Goal: Task Accomplishment & Management: Manage account settings

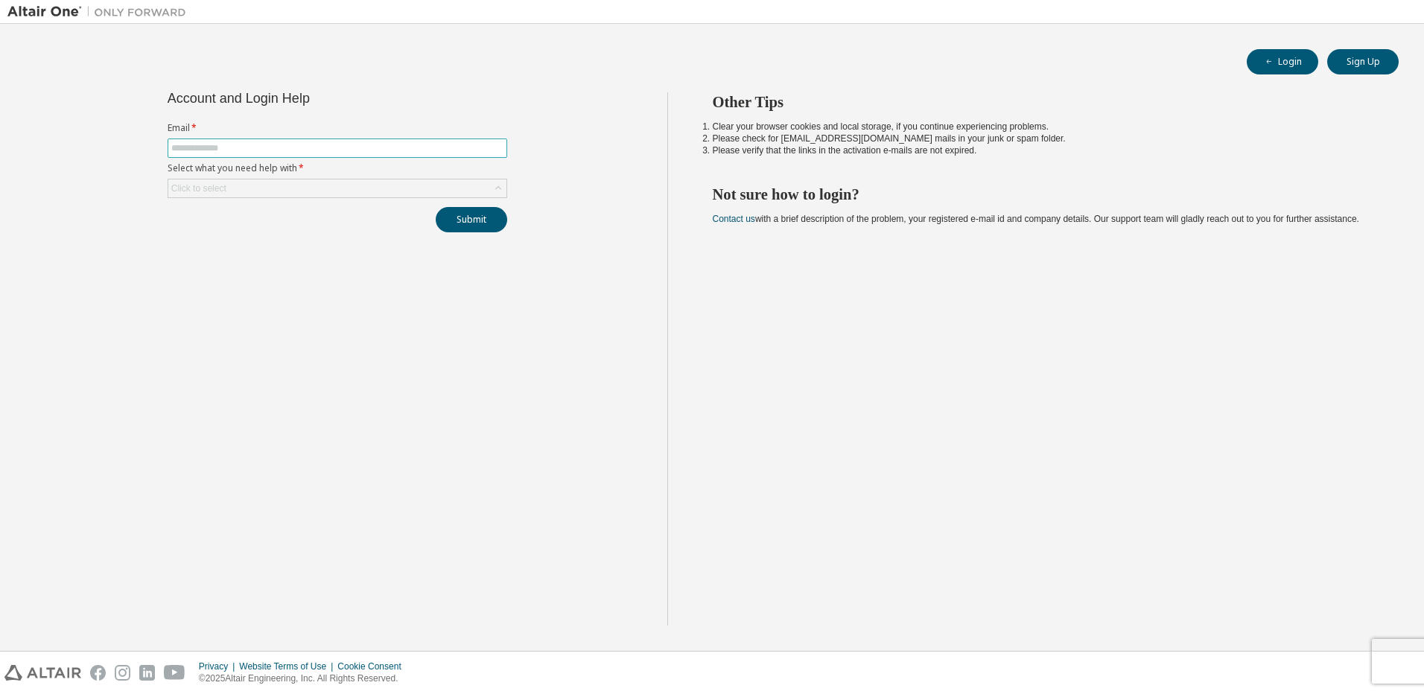
click at [415, 144] on input "text" at bounding box center [337, 148] width 332 height 12
type input "*"
type input "**********"
click at [484, 215] on button "Submit" at bounding box center [471, 219] width 71 height 25
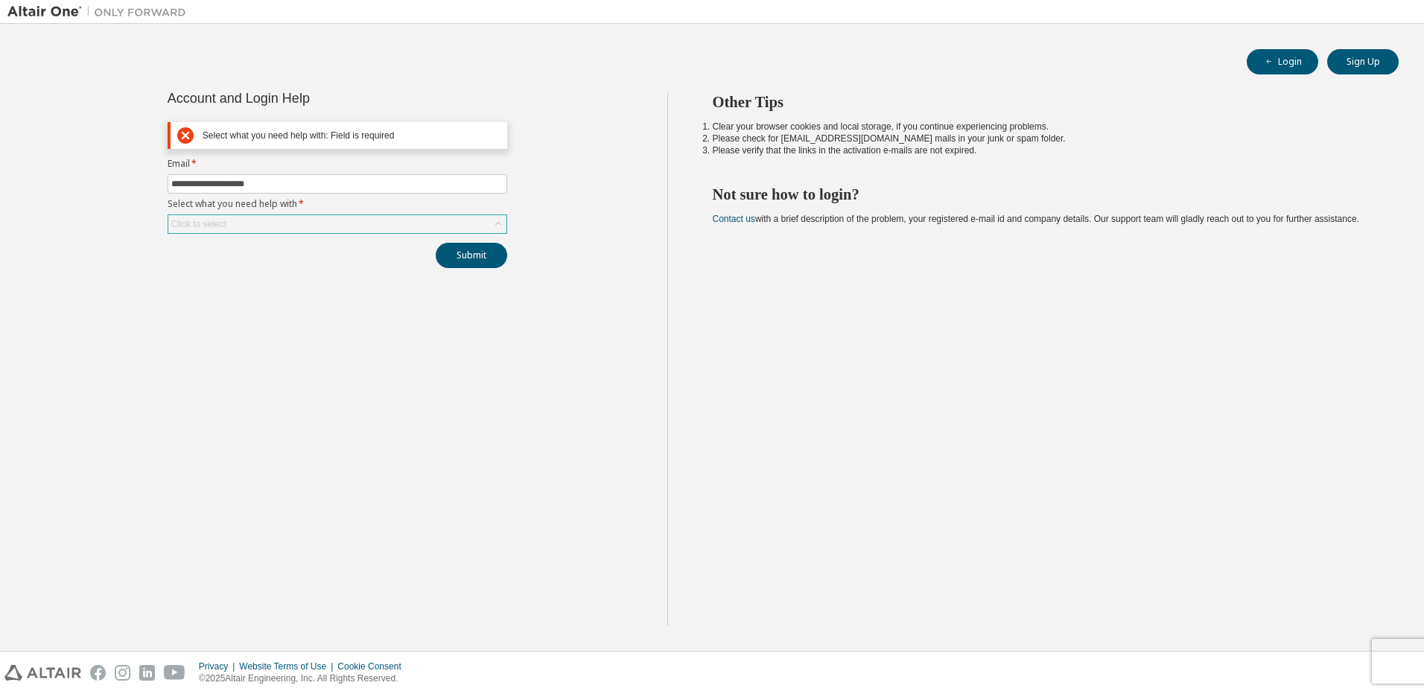
click at [370, 229] on div "Click to select" at bounding box center [337, 224] width 338 height 18
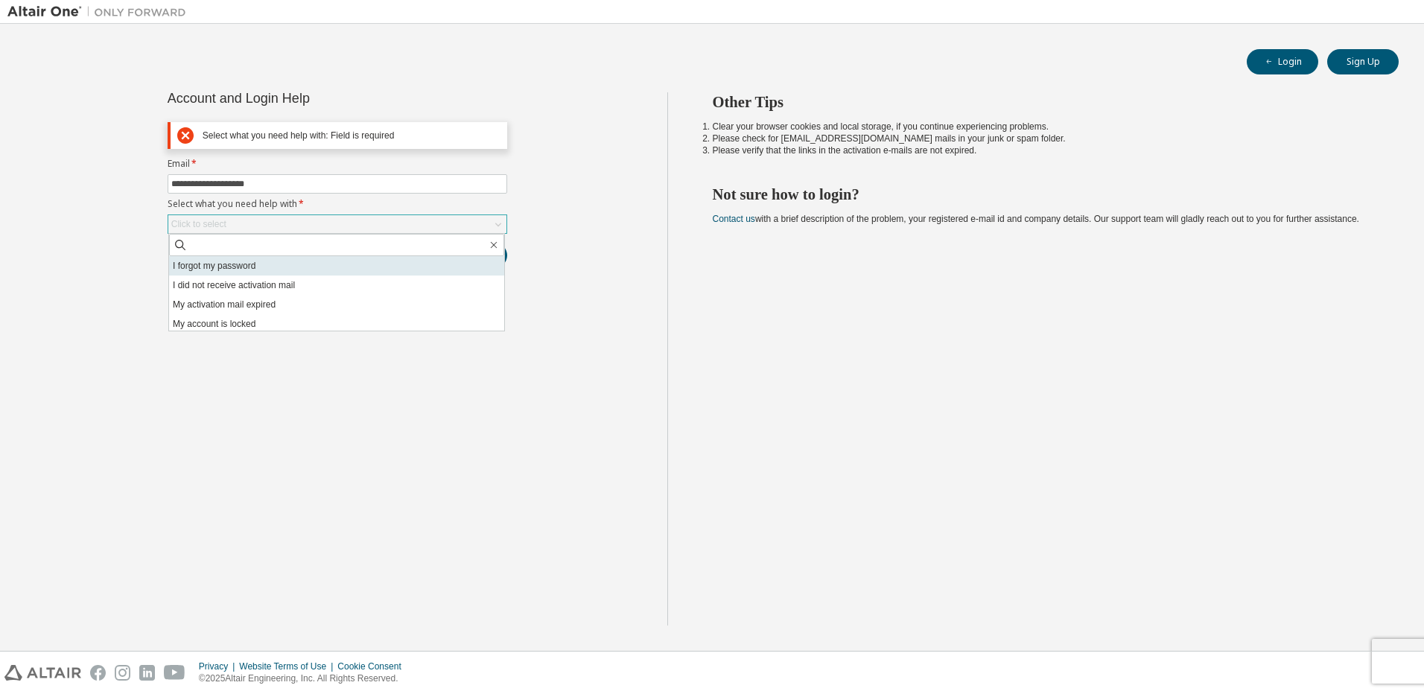
click at [276, 268] on li "I forgot my password" at bounding box center [336, 265] width 335 height 19
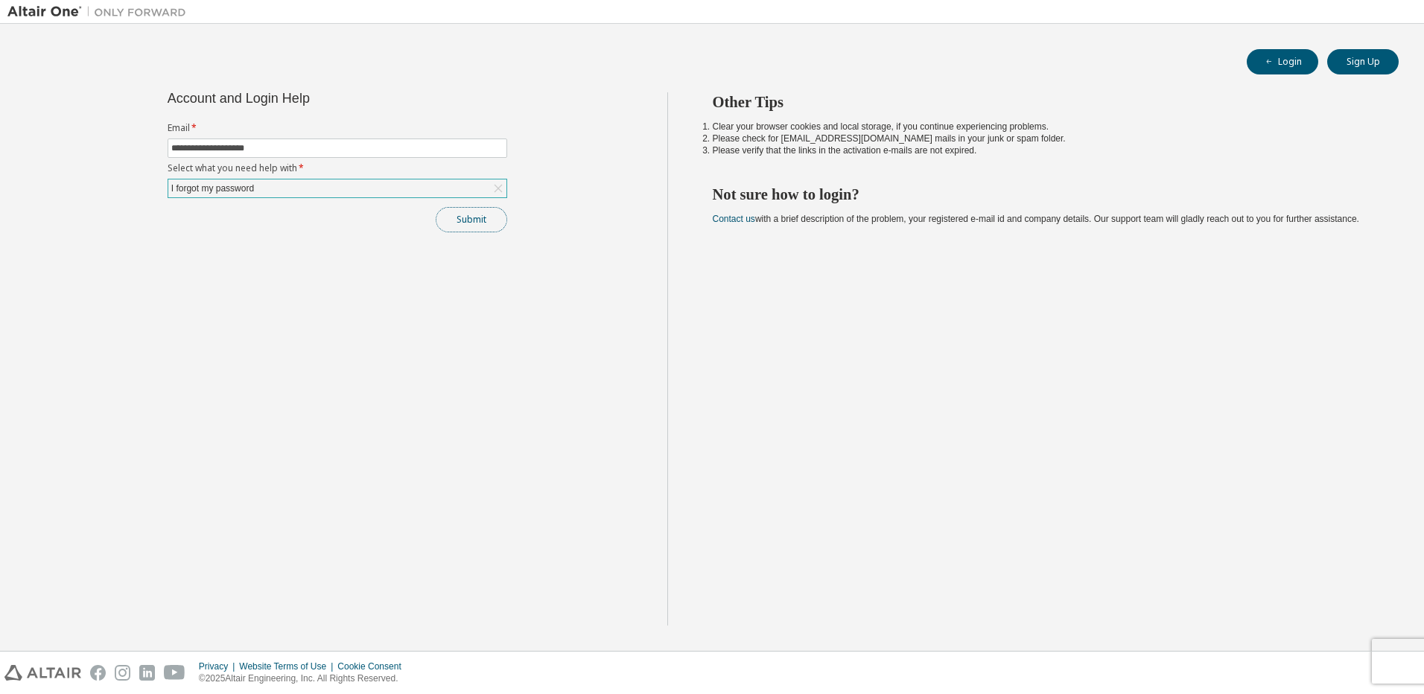
click at [471, 226] on button "Submit" at bounding box center [471, 219] width 71 height 25
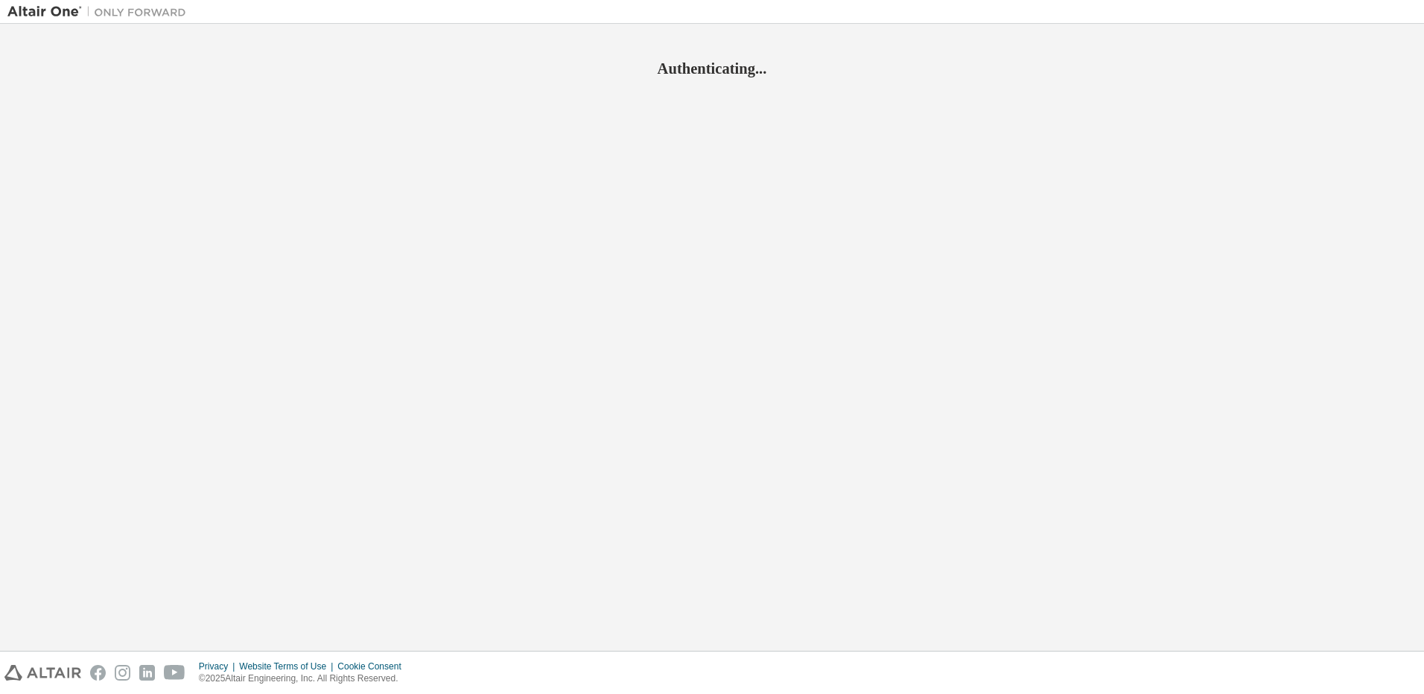
click at [941, 342] on div "Authenticating..." at bounding box center [711, 337] width 1409 height 612
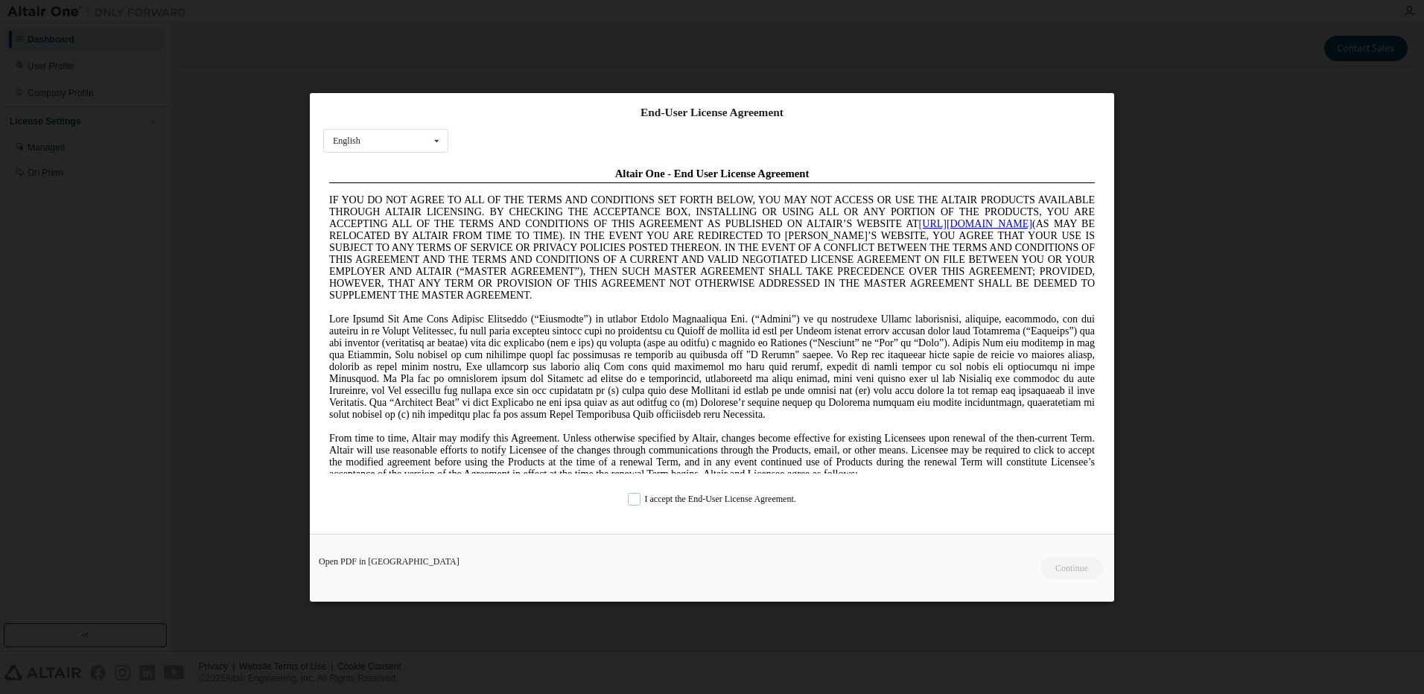
click at [637, 501] on label "I accept the End-User License Agreement." at bounding box center [712, 498] width 168 height 13
click at [1039, 574] on button "Continue" at bounding box center [1071, 567] width 64 height 22
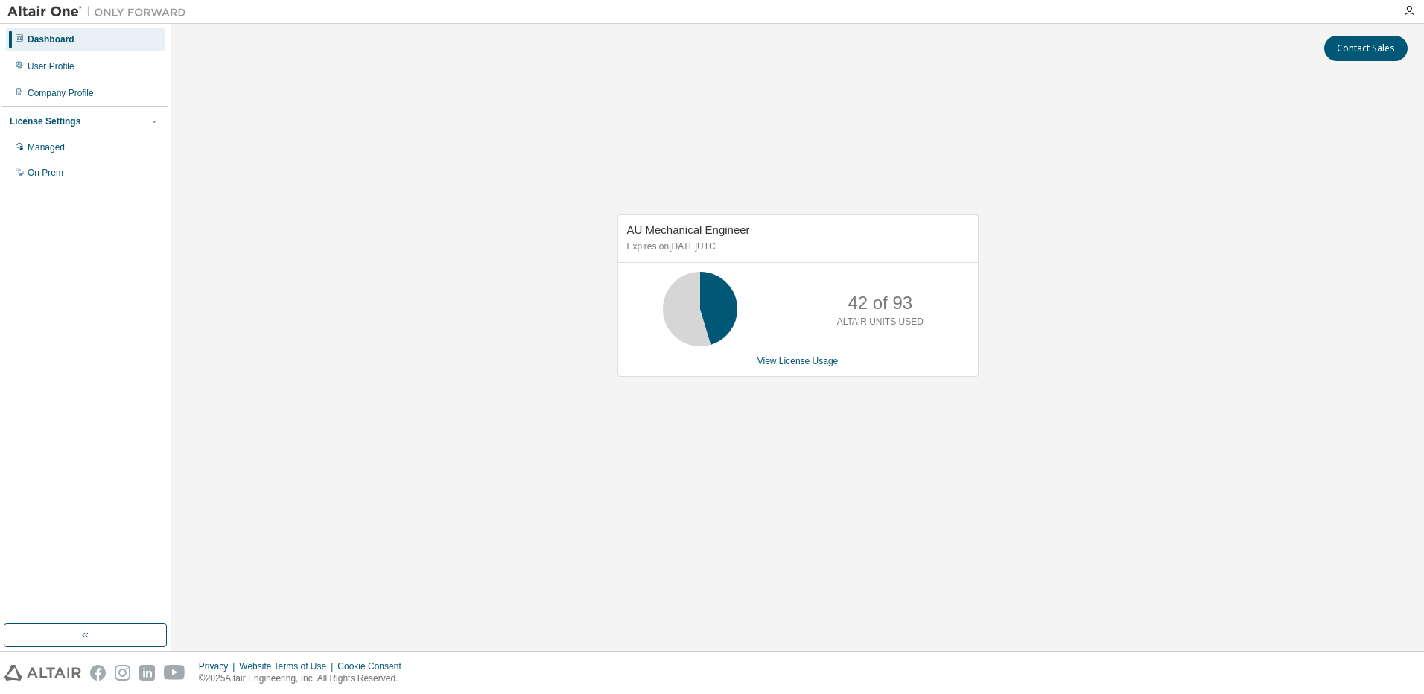
click at [896, 448] on div "AU Mechanical Engineer Expires on January 1, 2026 UTC 42 of 93 ALTAIR UNITS USE…" at bounding box center [798, 303] width 1238 height 451
click at [97, 146] on div "Managed" at bounding box center [85, 148] width 159 height 24
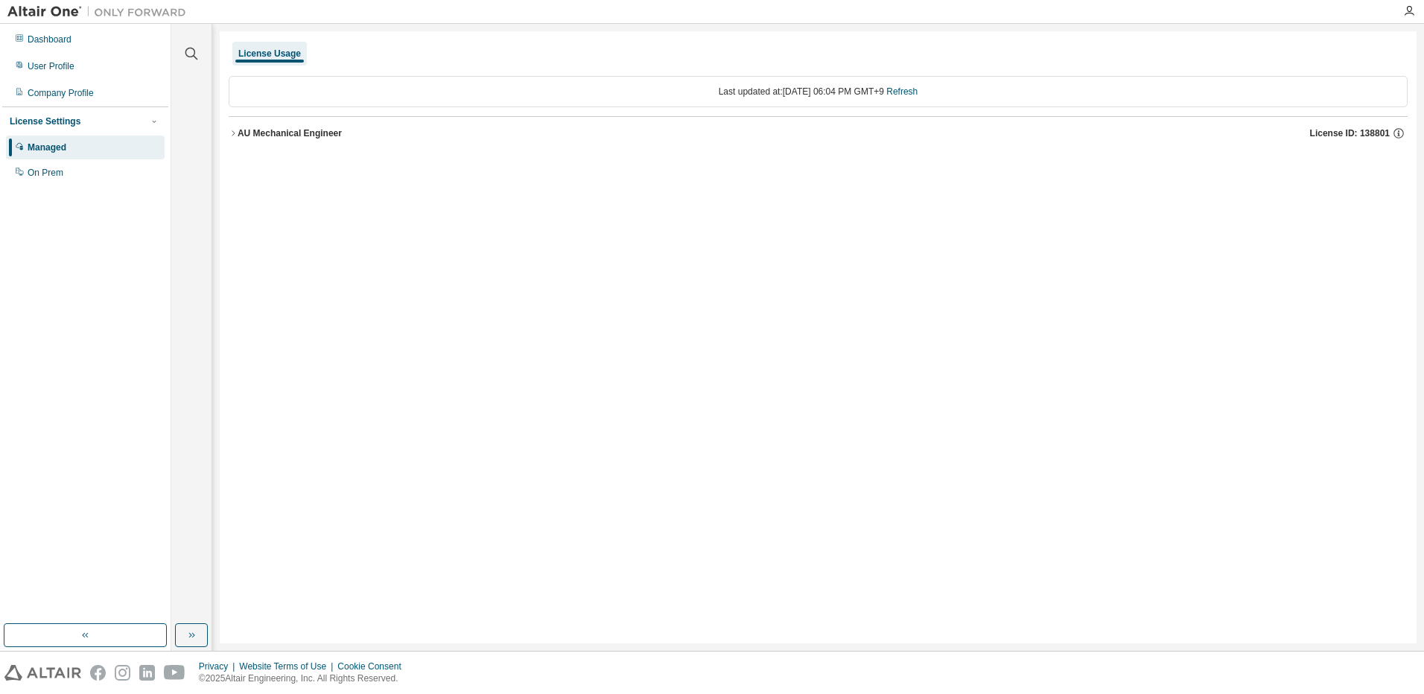
click at [236, 133] on icon "button" at bounding box center [233, 133] width 9 height 9
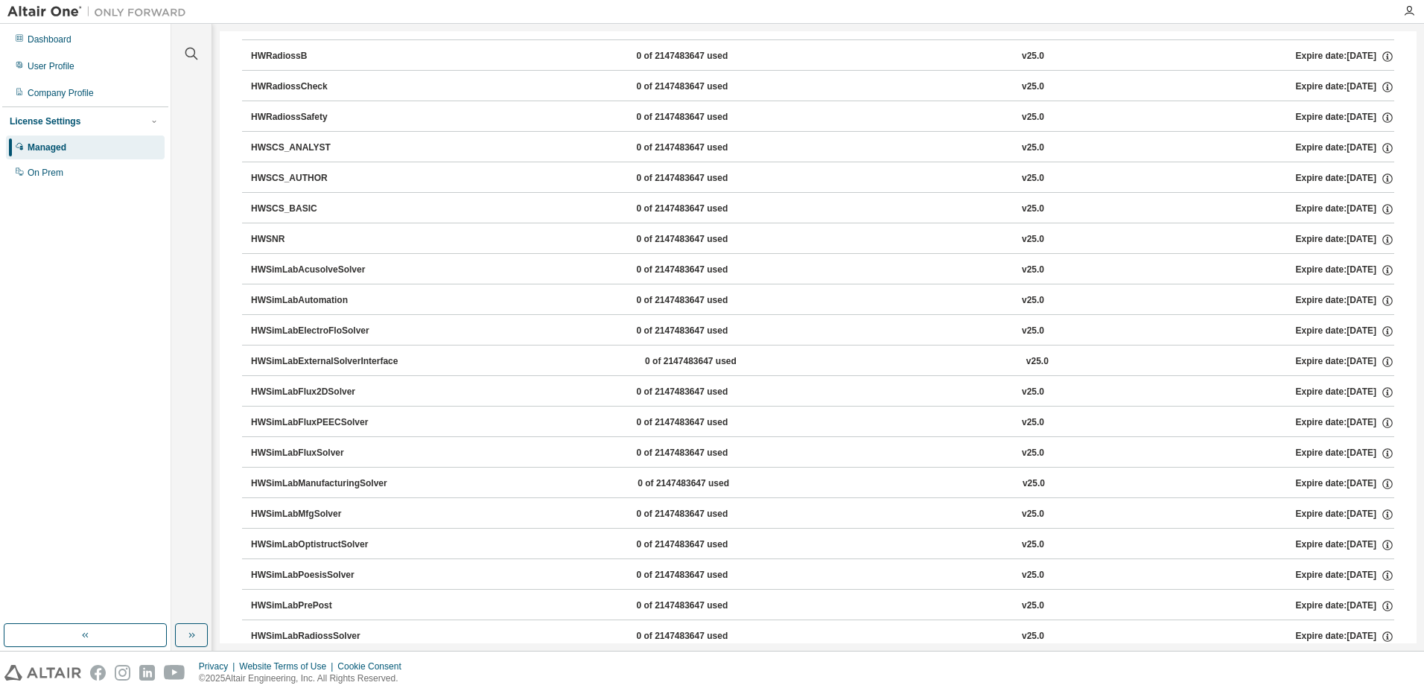
scroll to position [5300, 0]
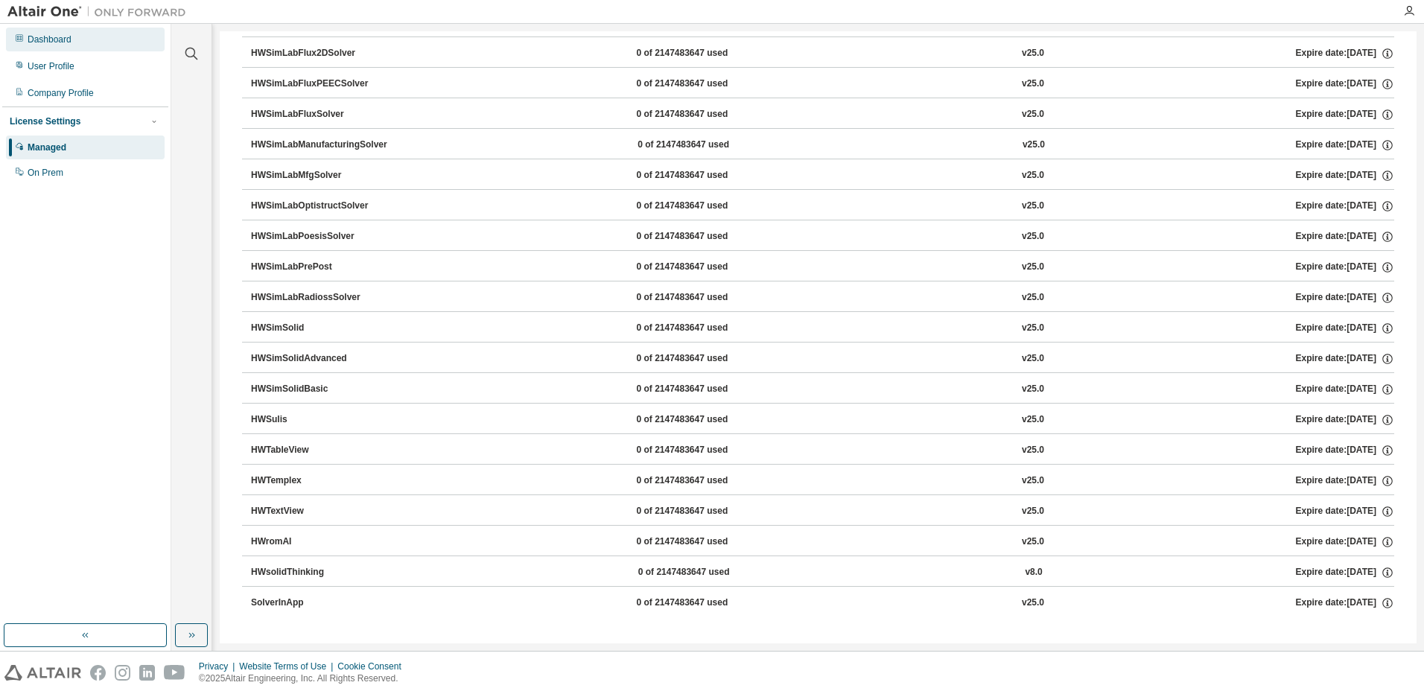
click at [115, 44] on div "Dashboard" at bounding box center [85, 40] width 159 height 24
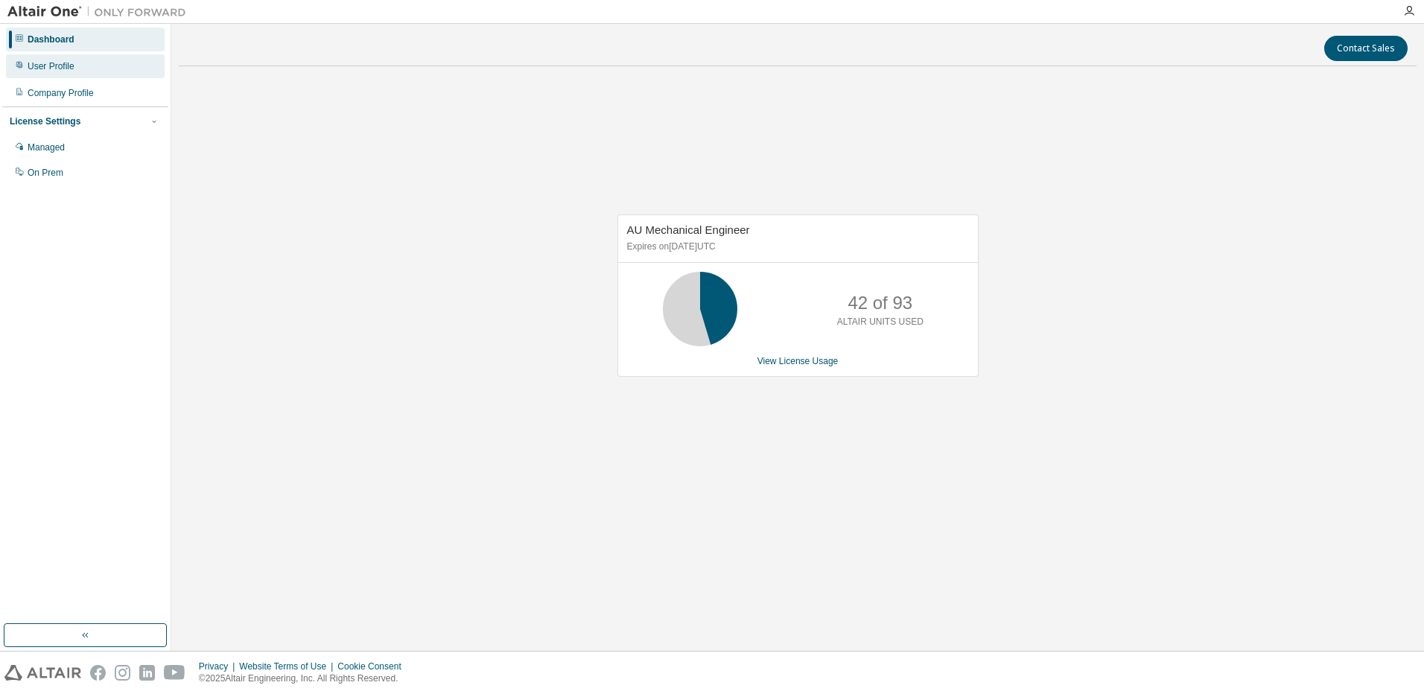
click at [80, 71] on div "User Profile" at bounding box center [85, 66] width 159 height 24
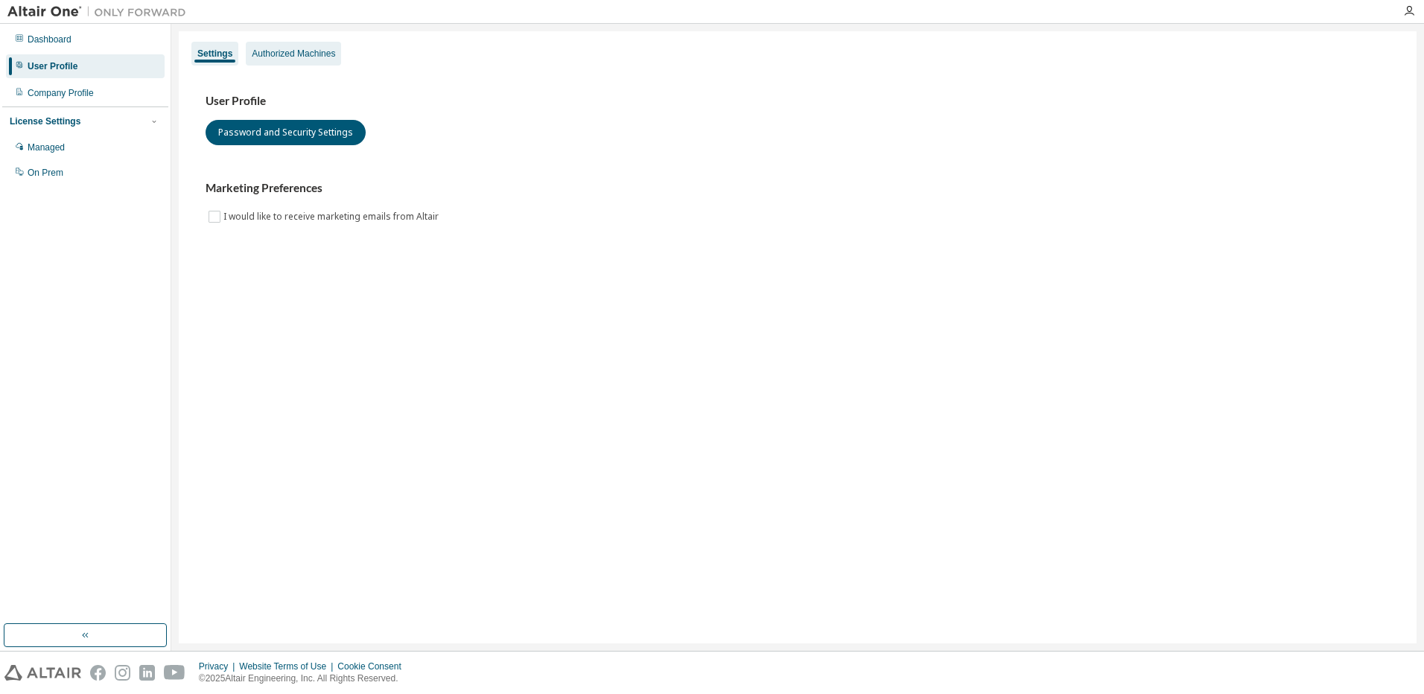
click at [316, 53] on div "Authorized Machines" at bounding box center [293, 54] width 83 height 12
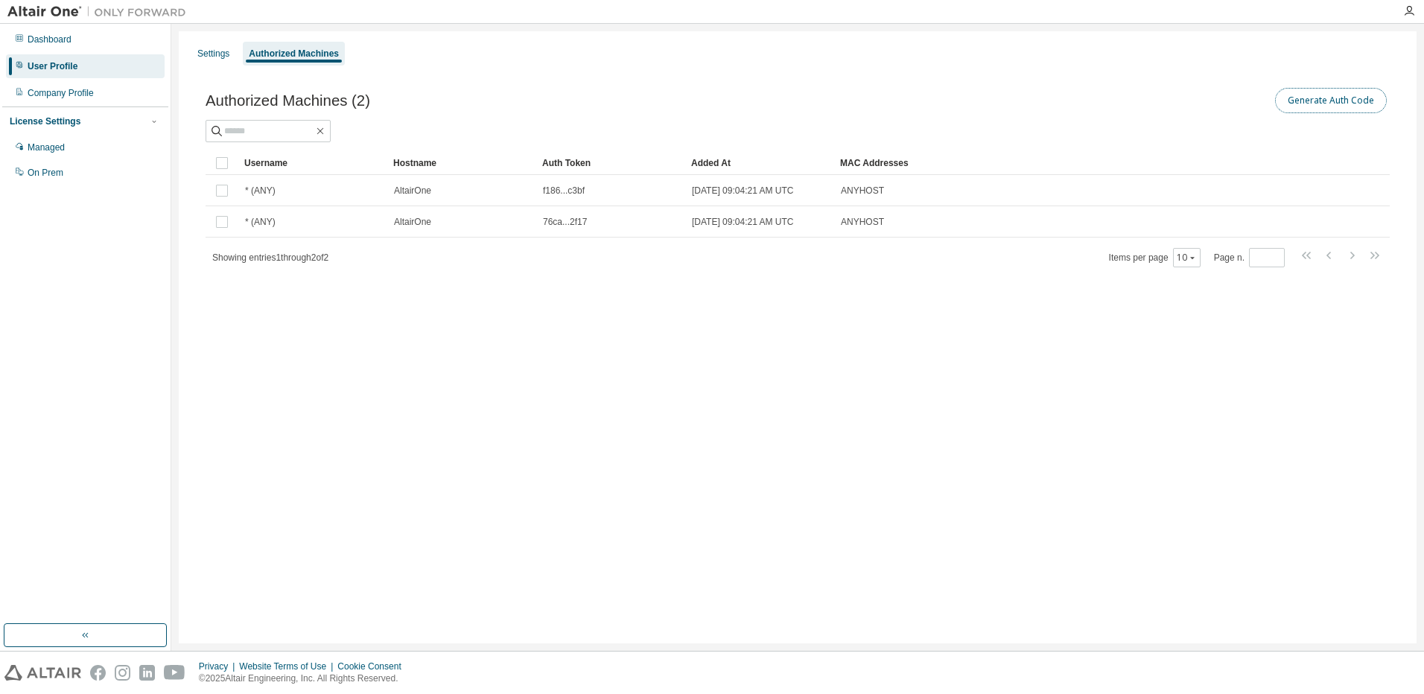
click at [1321, 101] on button "Generate Auth Code" at bounding box center [1331, 100] width 112 height 25
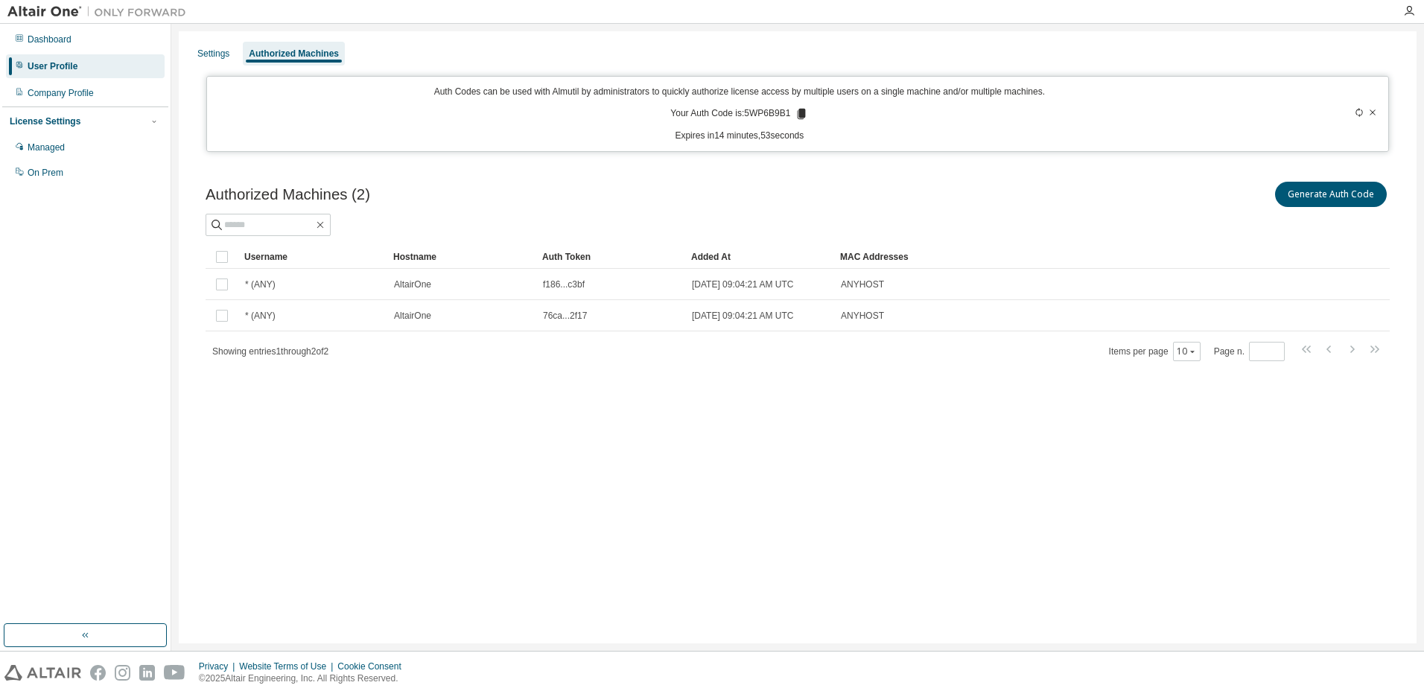
click at [830, 191] on div "Generate Auth Code" at bounding box center [1093, 194] width 592 height 31
click at [841, 413] on div "Settings Authorized Machines Auth Codes can be used with Almutil by administrat…" at bounding box center [798, 337] width 1238 height 612
click at [1199, 351] on div "10" at bounding box center [1187, 351] width 28 height 19
click at [1197, 352] on icon "button" at bounding box center [1192, 351] width 9 height 9
click at [1013, 419] on div "Settings Authorized Machines Auth Codes can be used with Almutil by administrat…" at bounding box center [798, 337] width 1238 height 612
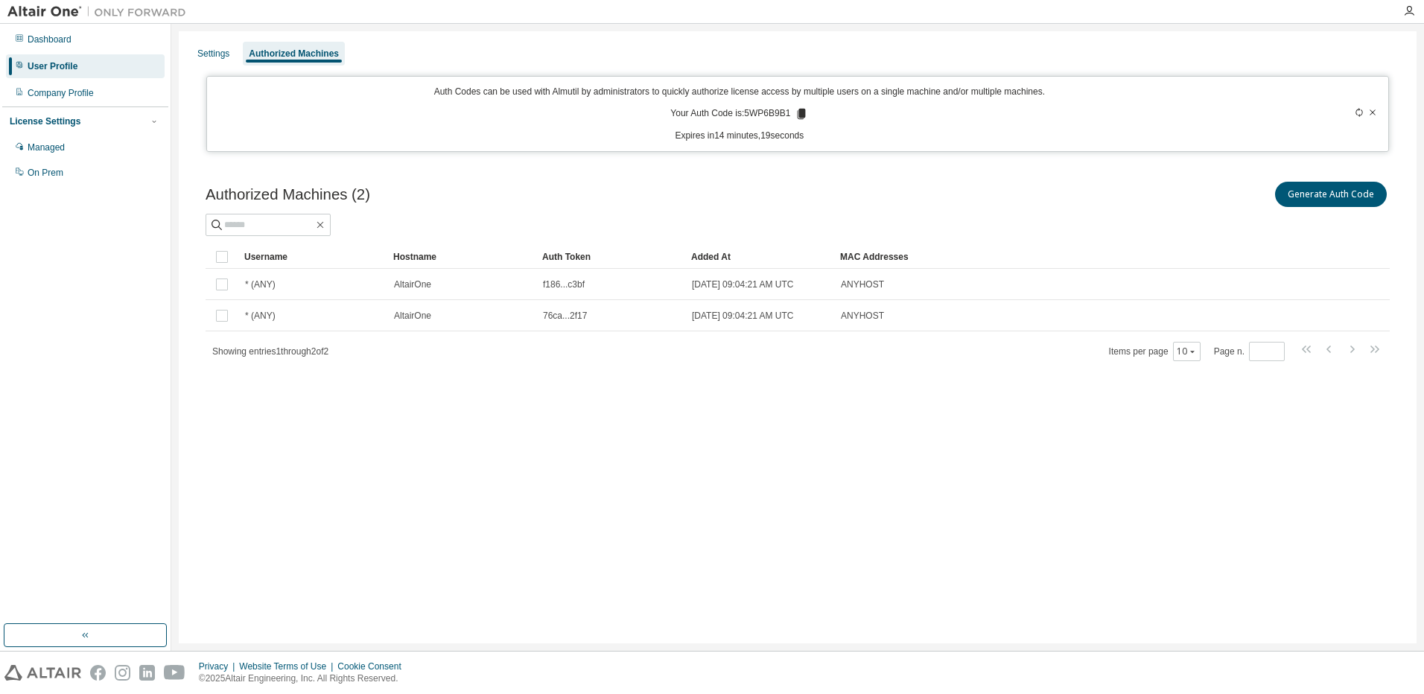
click at [436, 410] on div "Settings Authorized Machines Auth Codes can be used with Almutil by administrat…" at bounding box center [798, 337] width 1238 height 612
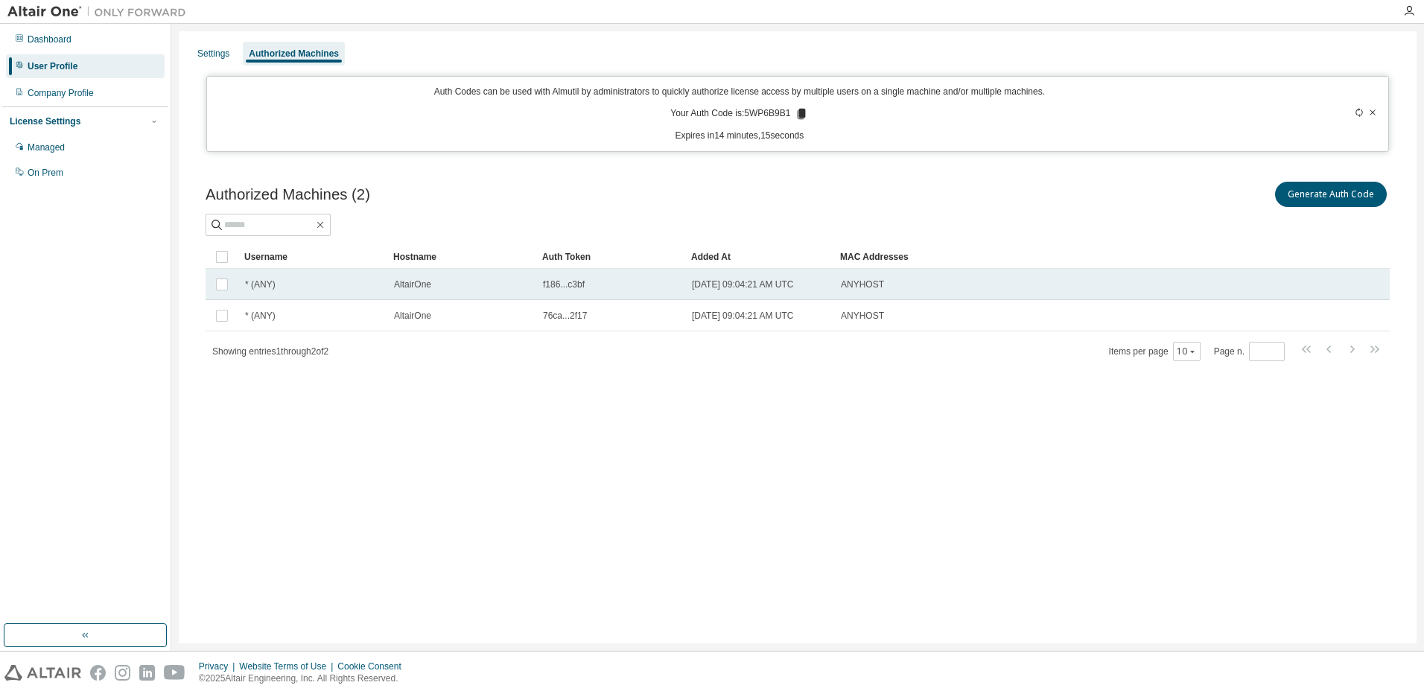
click at [269, 293] on td "* (ANY)" at bounding box center [312, 284] width 149 height 31
click at [270, 288] on span "* (ANY)" at bounding box center [260, 284] width 31 height 12
click at [255, 278] on td "* (ANY)" at bounding box center [312, 284] width 149 height 31
click at [259, 280] on span "* (ANY)" at bounding box center [260, 284] width 31 height 12
click at [794, 281] on span "2025-08-12 09:04:21 AM UTC" at bounding box center [743, 284] width 102 height 12
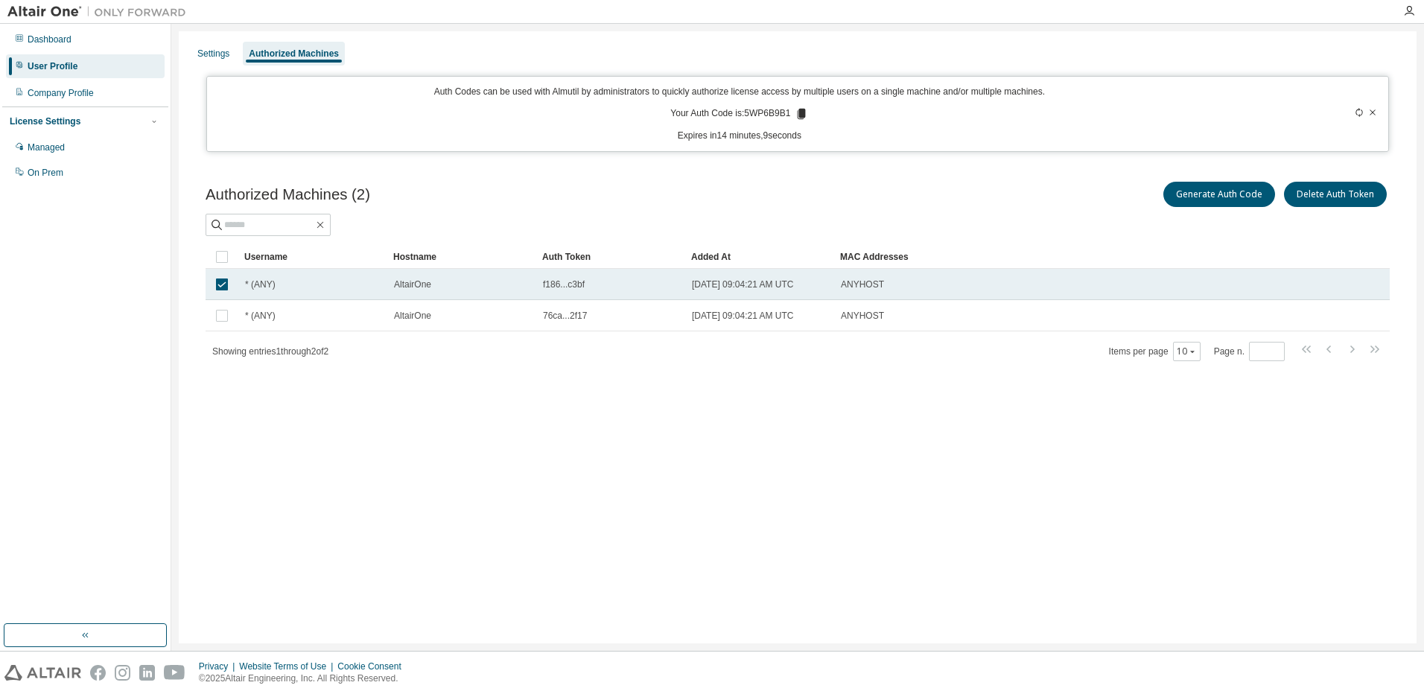
click at [240, 285] on td "* (ANY)" at bounding box center [312, 284] width 149 height 31
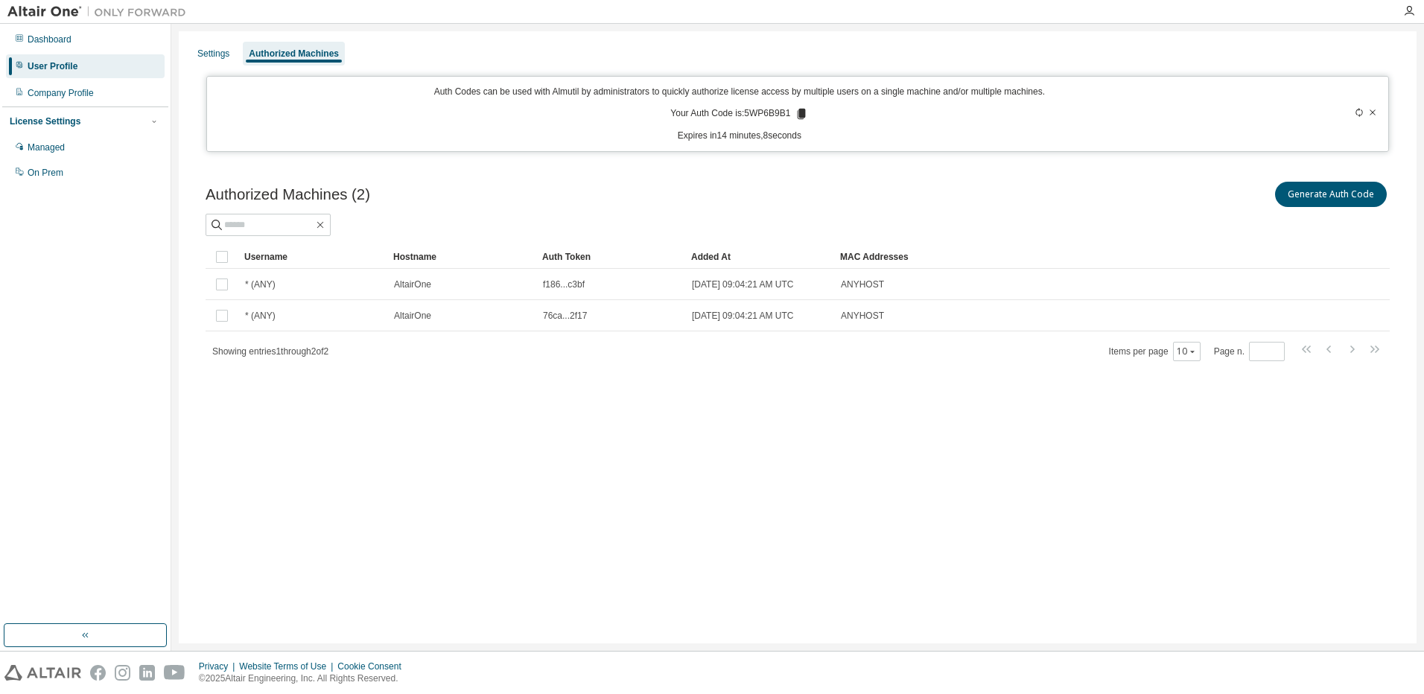
click at [876, 462] on div "Settings Authorized Machines Auth Codes can be used with Almutil by administrat…" at bounding box center [798, 337] width 1238 height 612
click at [75, 100] on div "Company Profile" at bounding box center [85, 93] width 159 height 24
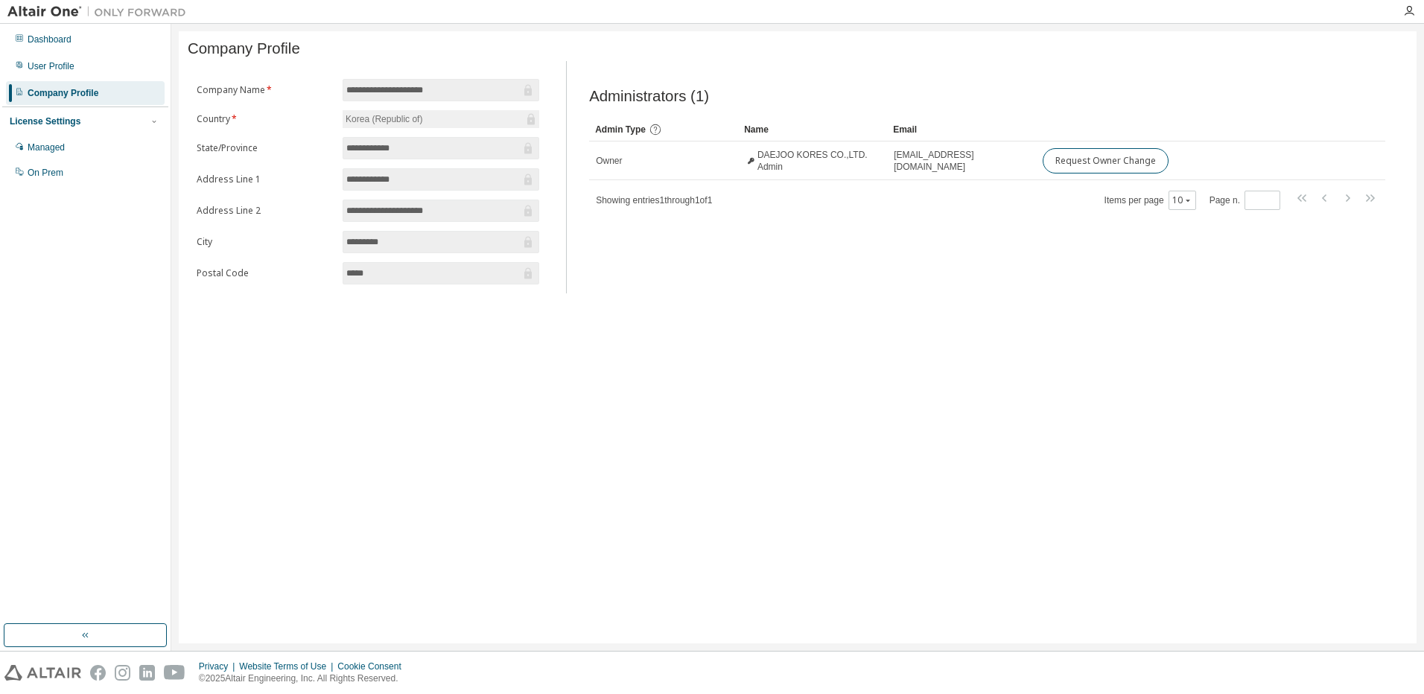
click at [794, 290] on div "Administrators (1) Clear Load Save Save As Field Operator Value Select filter S…" at bounding box center [987, 181] width 832 height 223
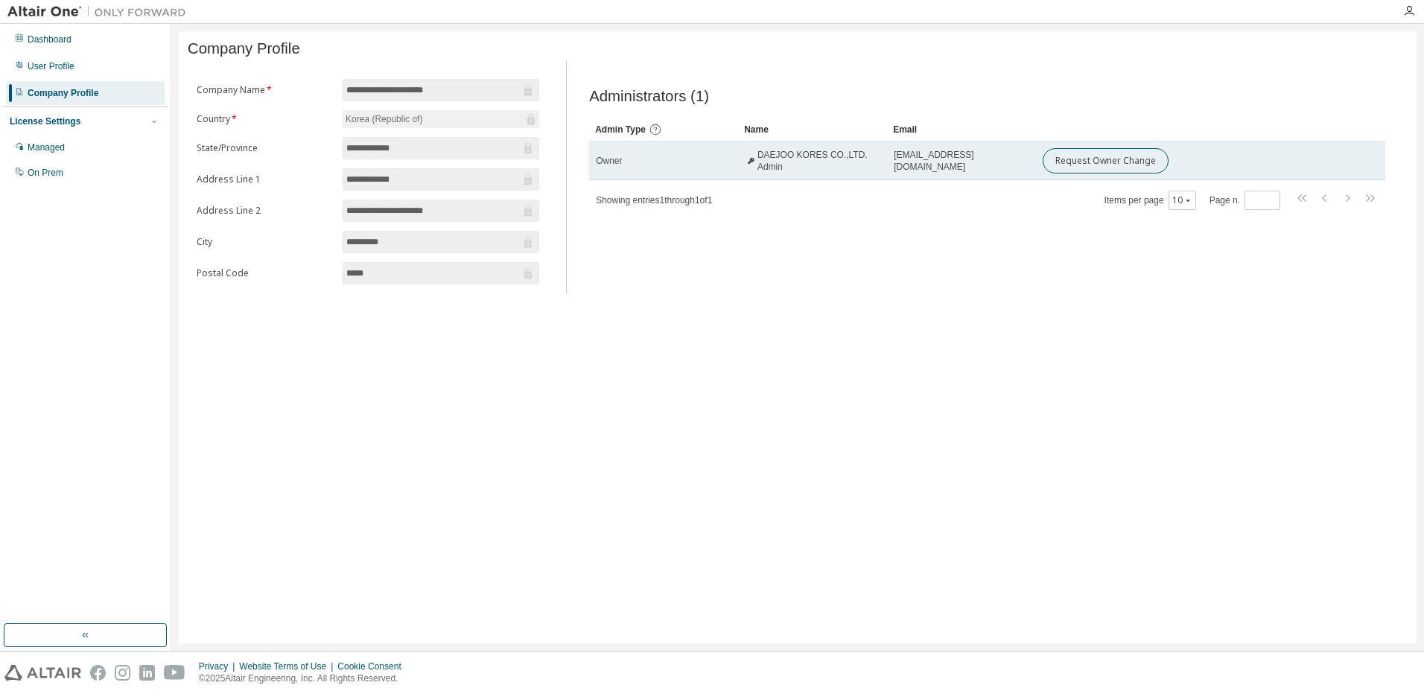
click at [772, 172] on span "DAEJOO KORES CO.,LTD. Admin" at bounding box center [818, 161] width 123 height 24
click at [794, 179] on td "DAEJOO KORES CO.,LTD. Admin" at bounding box center [812, 160] width 149 height 39
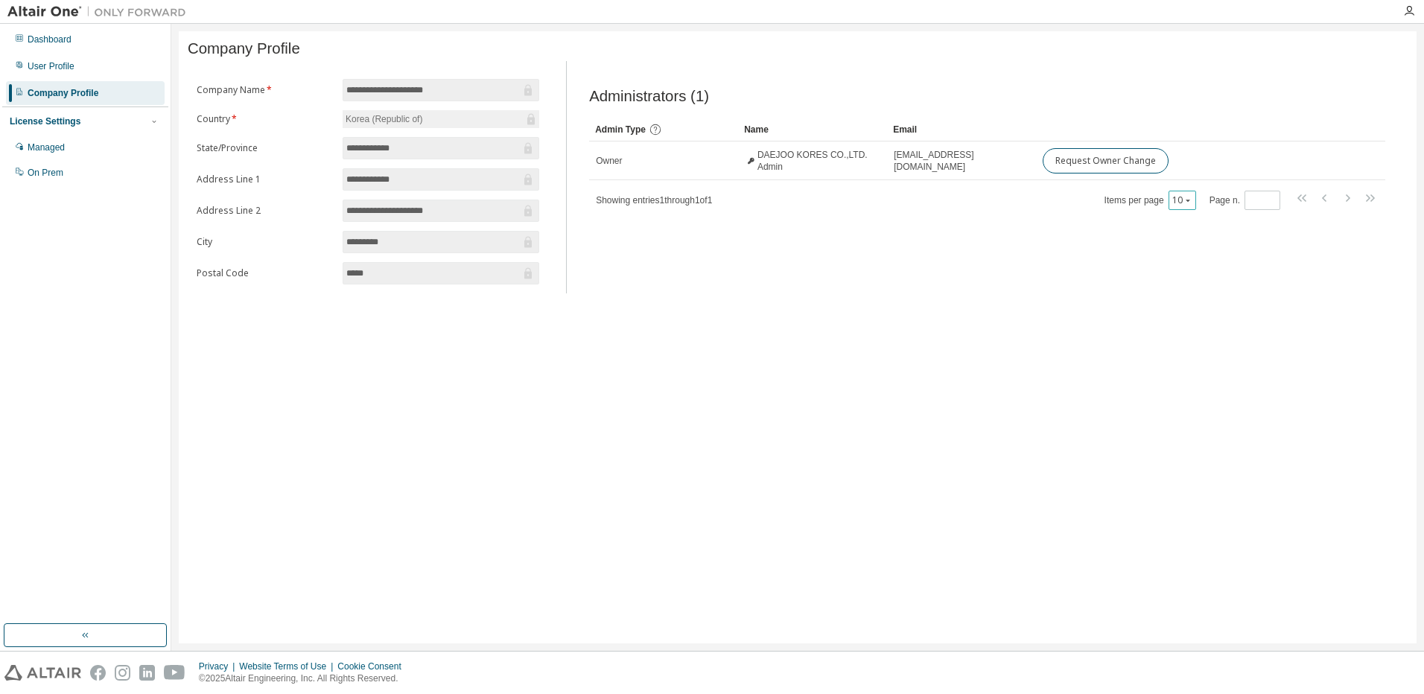
click at [1188, 202] on icon "button" at bounding box center [1187, 201] width 4 height 2
click at [1003, 282] on div "Administrators (1) Clear Load Save Save As Field Operator Value Select filter S…" at bounding box center [987, 181] width 832 height 223
click at [1196, 200] on div "10" at bounding box center [1182, 200] width 28 height 19
click at [1188, 210] on div "10" at bounding box center [1182, 200] width 28 height 19
click at [1189, 205] on icon "button" at bounding box center [1187, 200] width 9 height 9
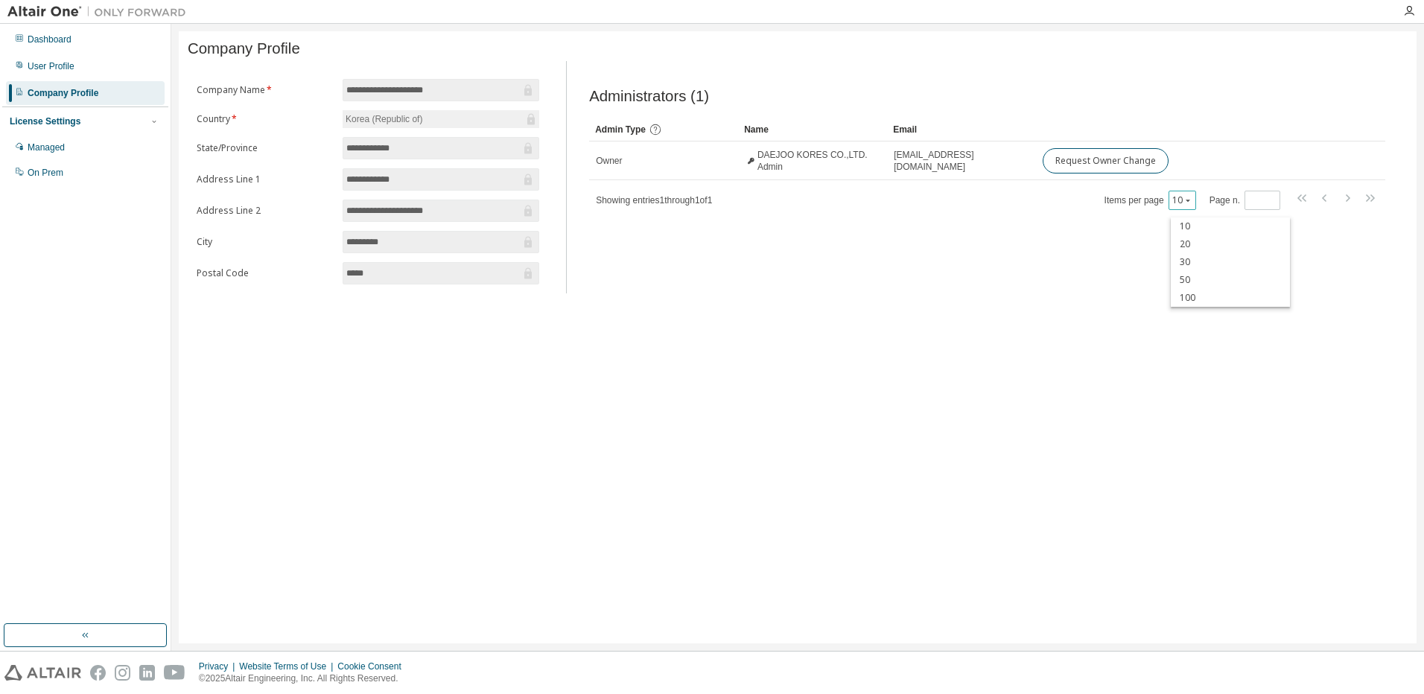
click at [1069, 249] on div "Administrators (1) Clear Load Save Save As Field Operator Value Select filter S…" at bounding box center [987, 181] width 832 height 223
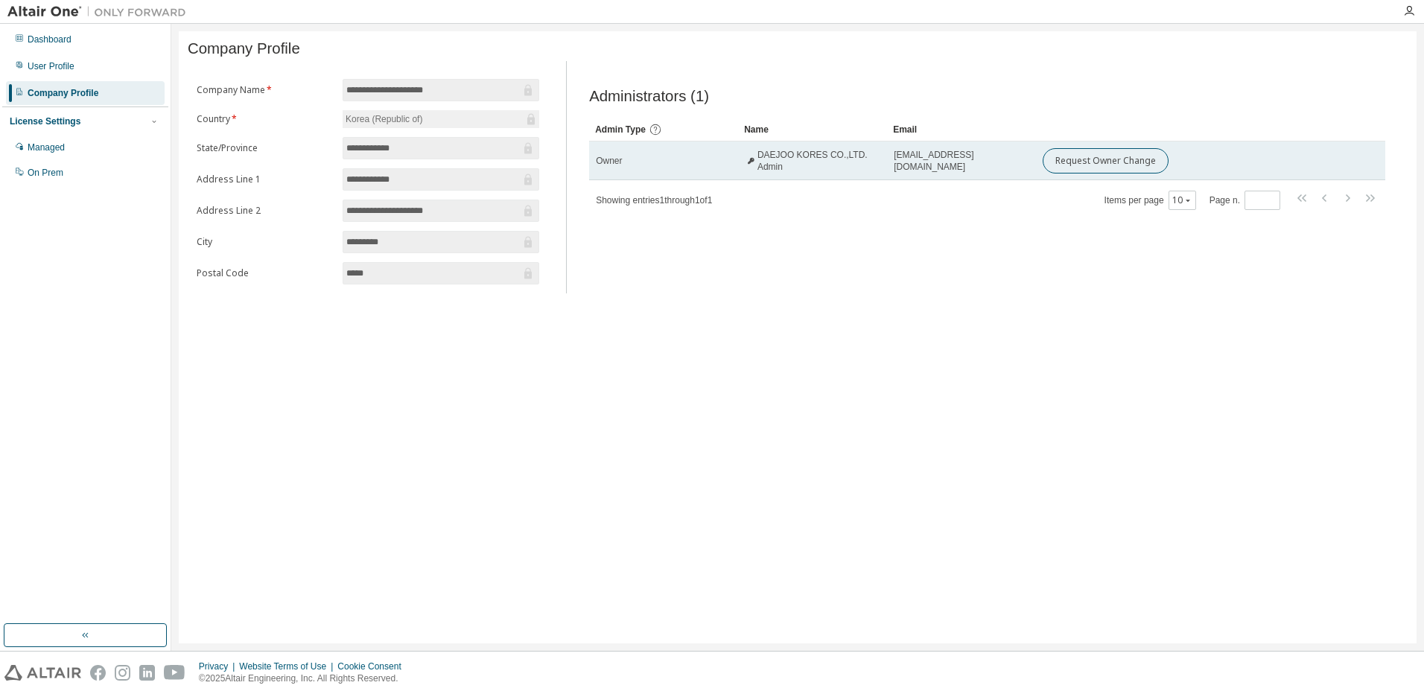
click at [641, 159] on td "Owner" at bounding box center [663, 160] width 149 height 39
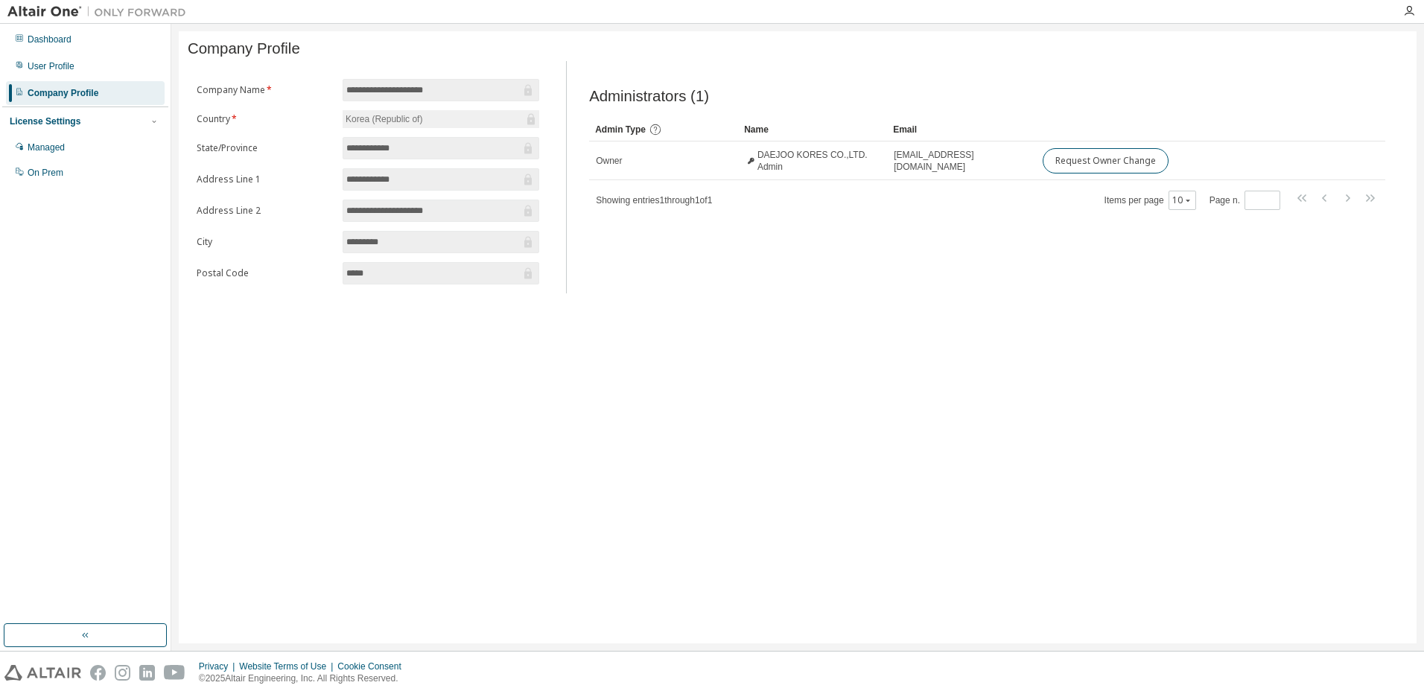
click at [868, 208] on div "Showing entries 1 through 1 of 1 Items per page 10 Page n. *" at bounding box center [987, 200] width 796 height 22
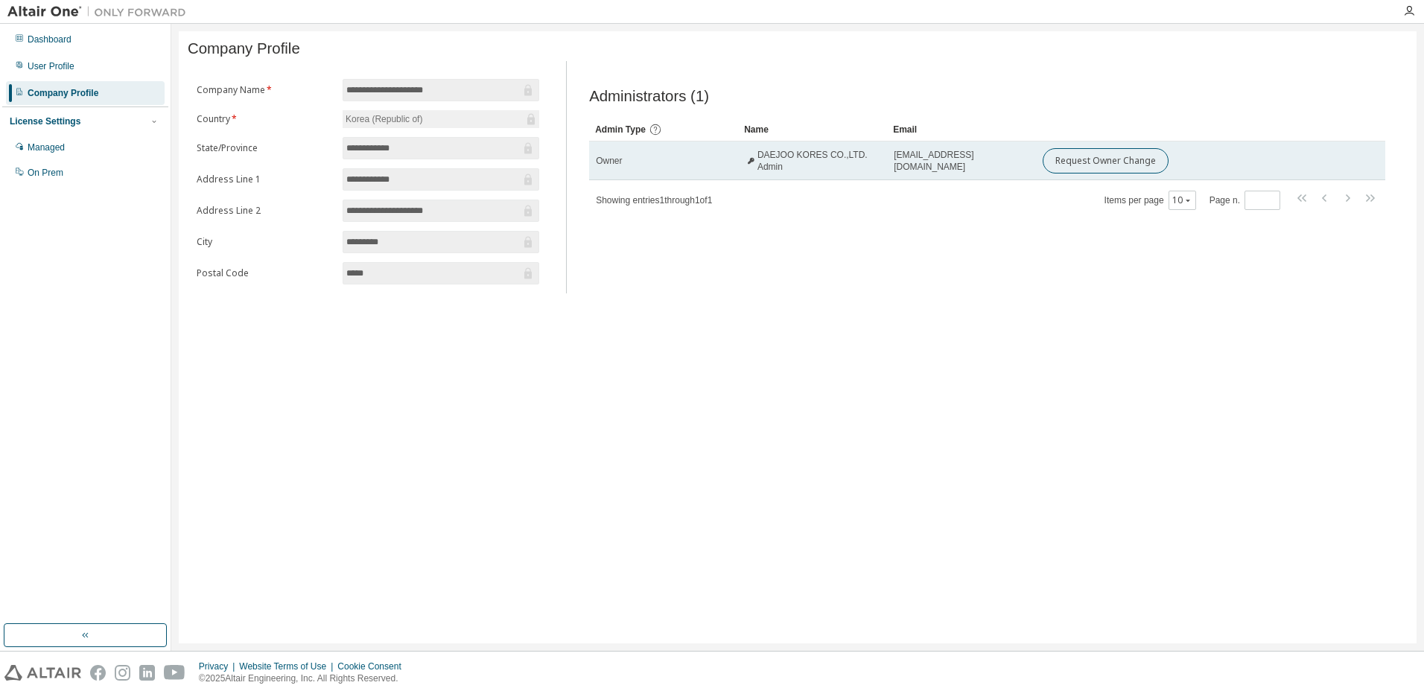
click at [740, 168] on td "DAEJOO KORES CO.,LTD. Admin" at bounding box center [812, 160] width 149 height 39
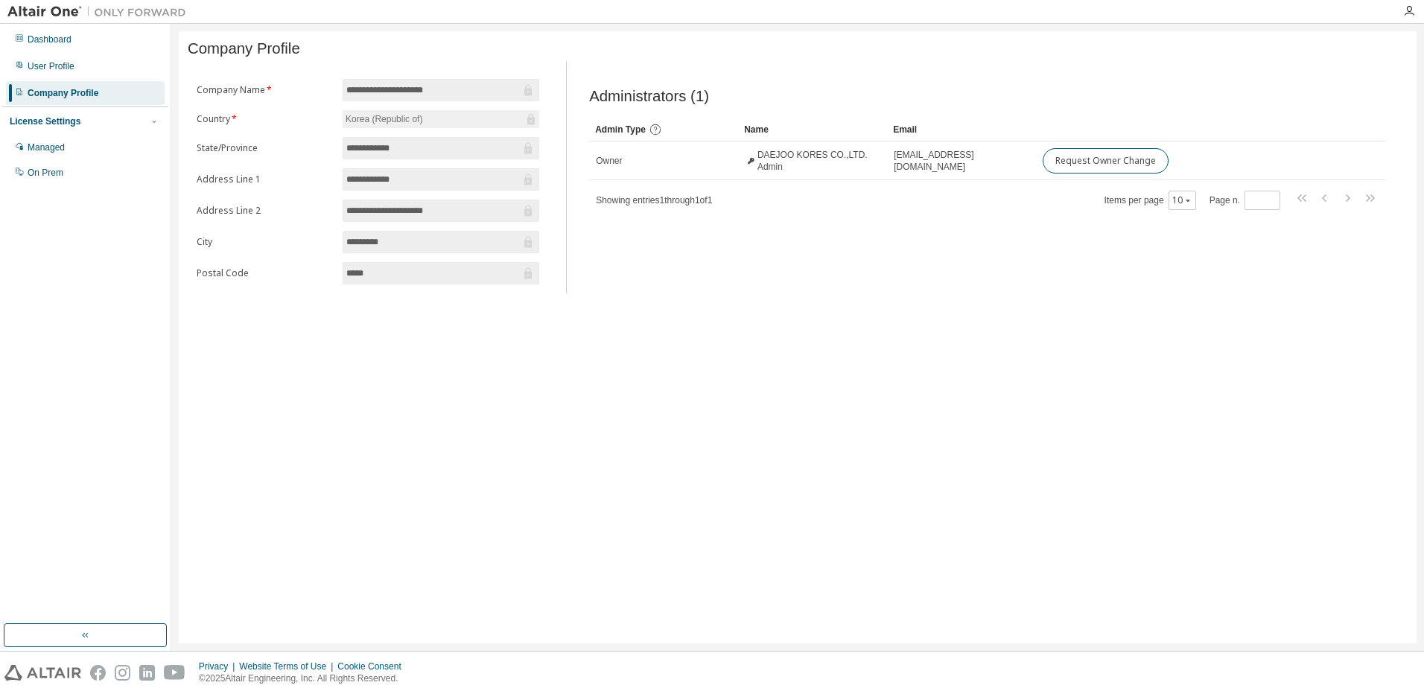
click at [801, 220] on div "Administrators (1) Clear Load Save Save As Field Operator Value Select filter S…" at bounding box center [987, 181] width 832 height 223
click at [51, 142] on div "Managed" at bounding box center [46, 147] width 37 height 12
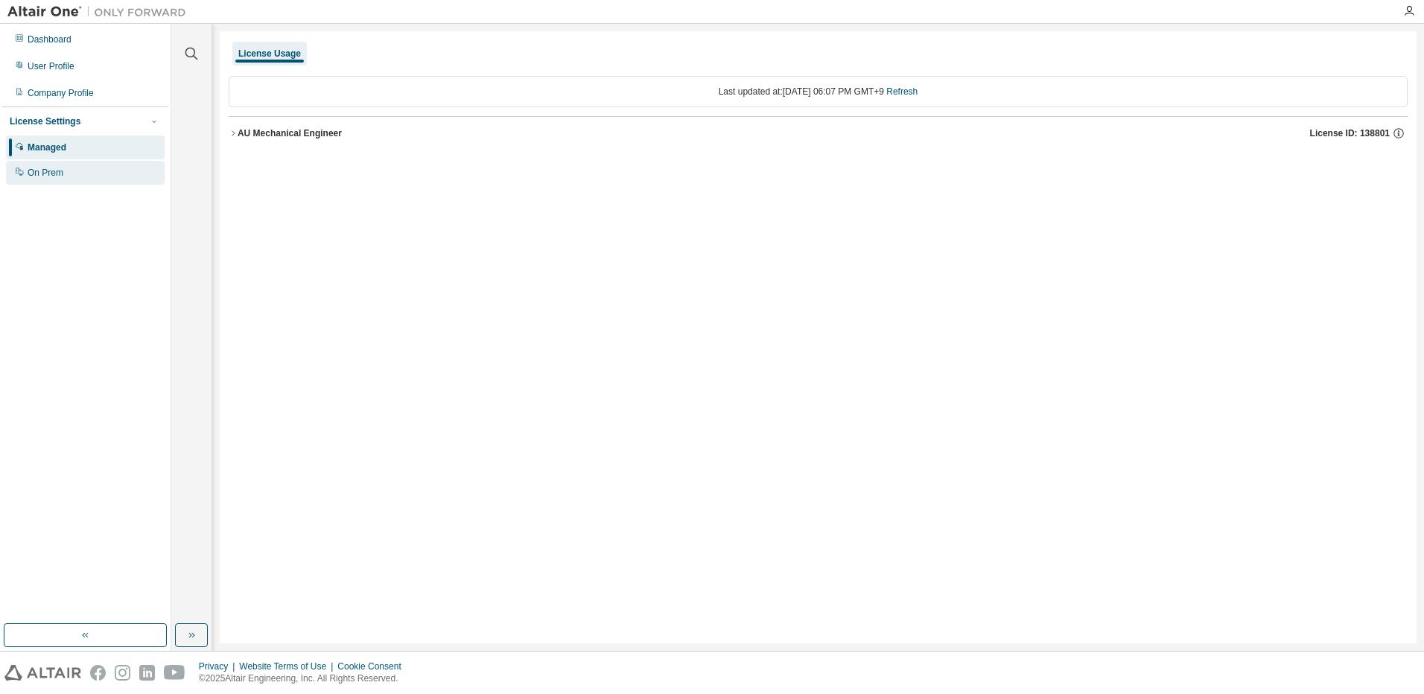
click at [47, 167] on div "On Prem" at bounding box center [85, 173] width 159 height 24
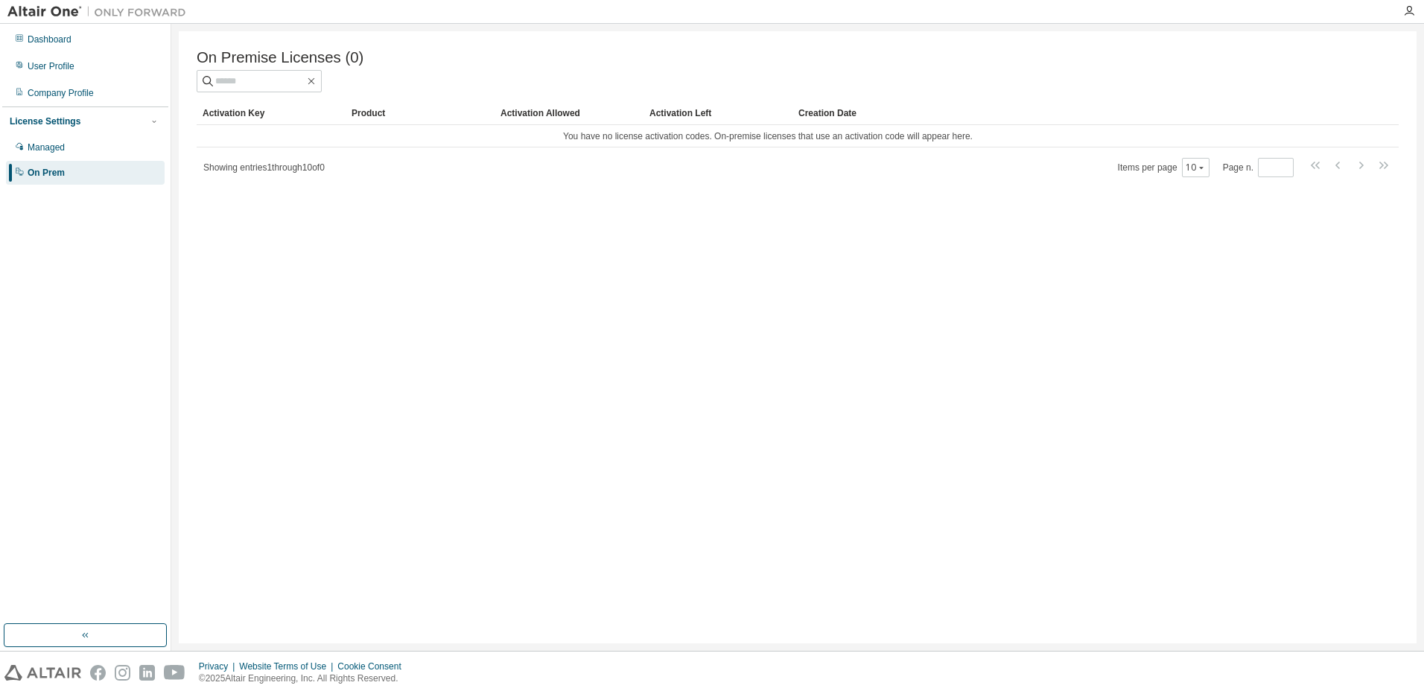
click at [689, 163] on div "Showing entries 1 through 10 of 0 Items per page 10 Page n. *" at bounding box center [798, 167] width 1202 height 22
click at [649, 141] on td "You have no license activation codes. On-premise licenses that use an activatio…" at bounding box center [768, 136] width 1142 height 22
click at [587, 206] on div "On Premise Licenses (0) Clear Load Save Save As Field Operator Value Select fil…" at bounding box center [798, 337] width 1238 height 612
click at [91, 77] on div "User Profile" at bounding box center [85, 66] width 159 height 24
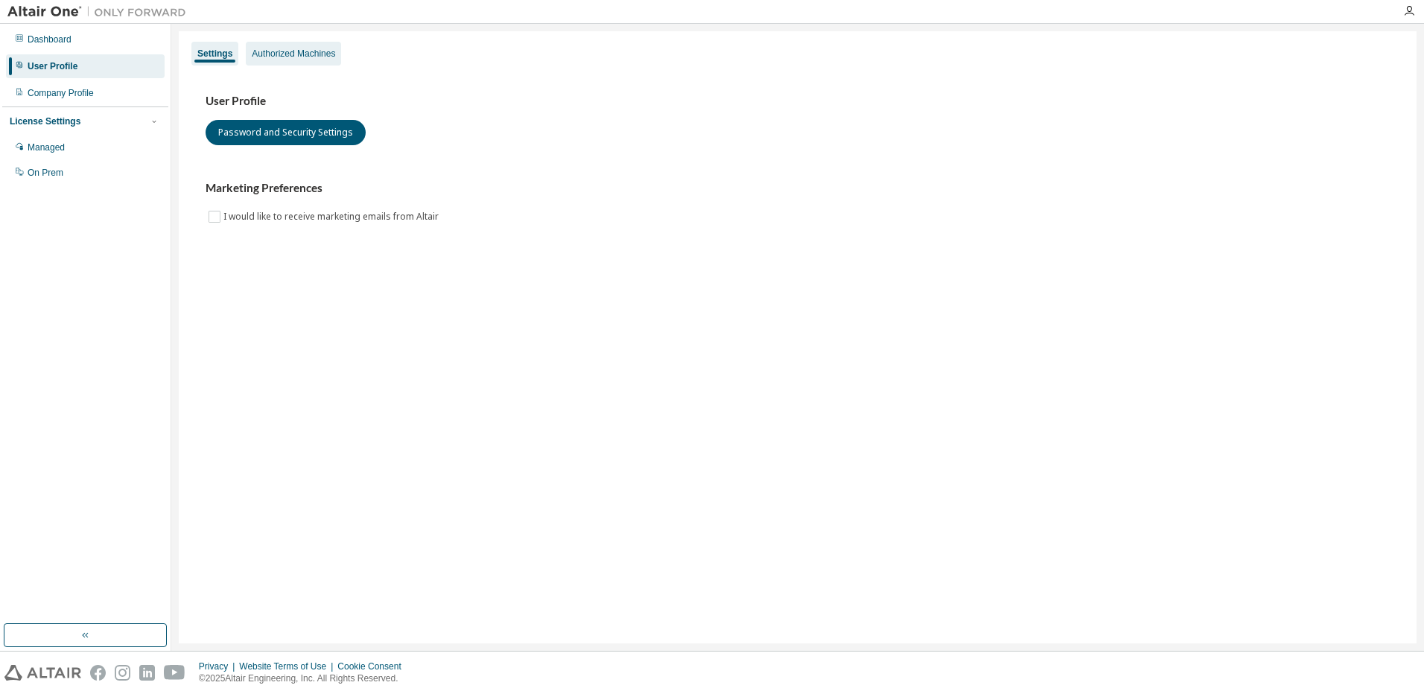
click at [292, 63] on div "Authorized Machines" at bounding box center [293, 54] width 95 height 24
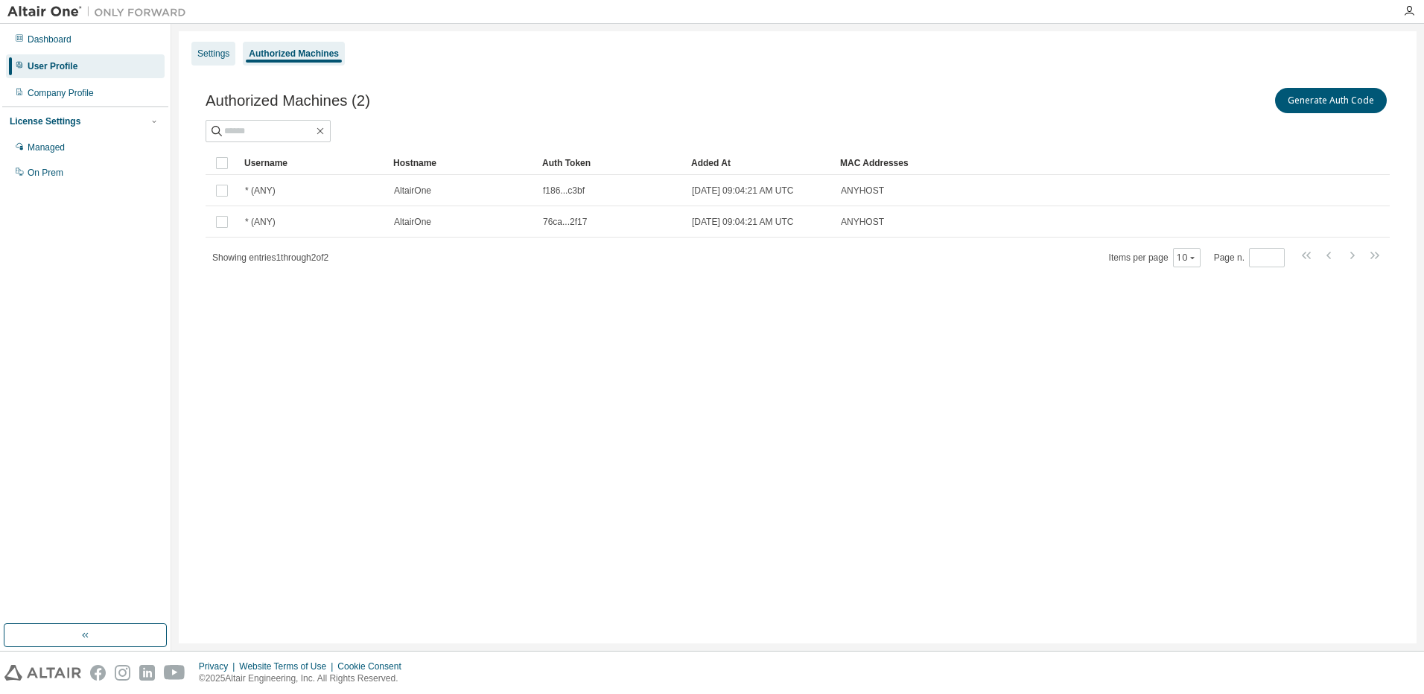
click at [210, 52] on div "Settings" at bounding box center [213, 54] width 32 height 12
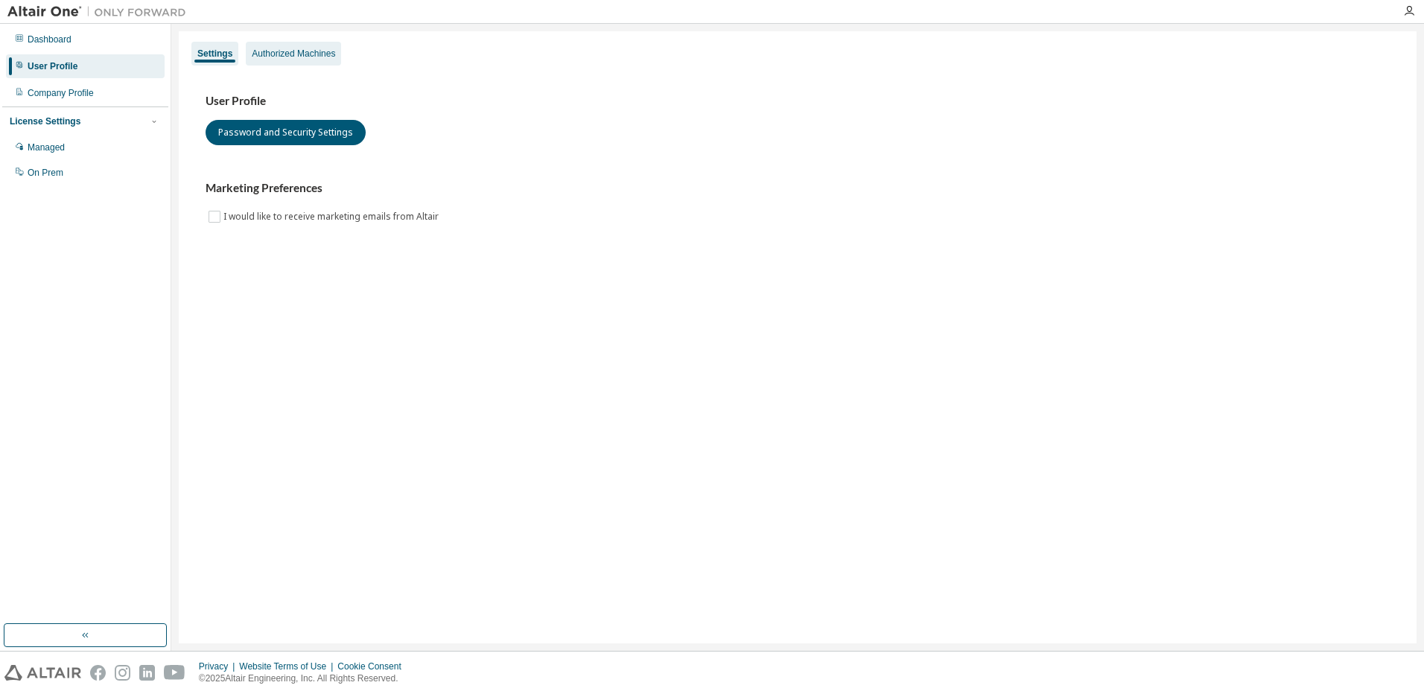
click at [339, 53] on div "Authorized Machines" at bounding box center [293, 54] width 95 height 24
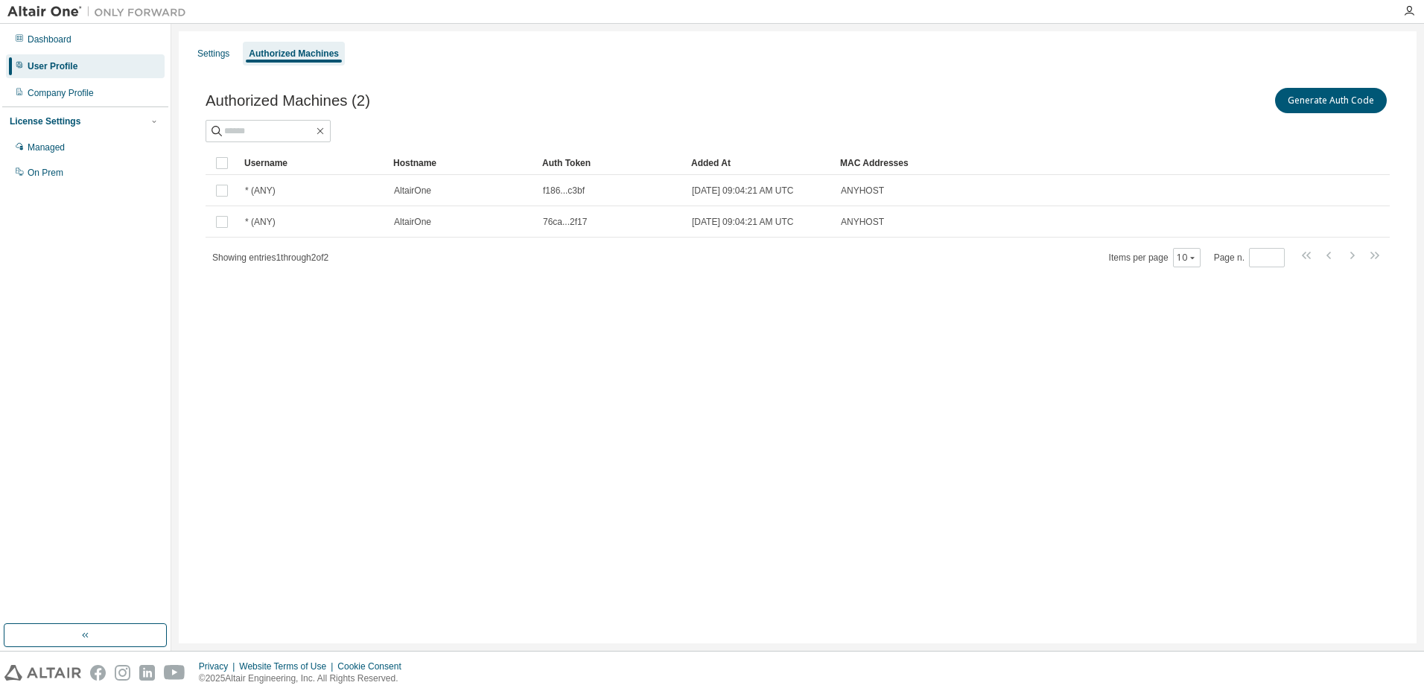
click at [606, 410] on div "Settings Authorized Machines Authorized Machines (2) Generate Auth Code Clear L…" at bounding box center [798, 337] width 1238 height 612
click at [1307, 98] on button "Generate Auth Code" at bounding box center [1331, 100] width 112 height 25
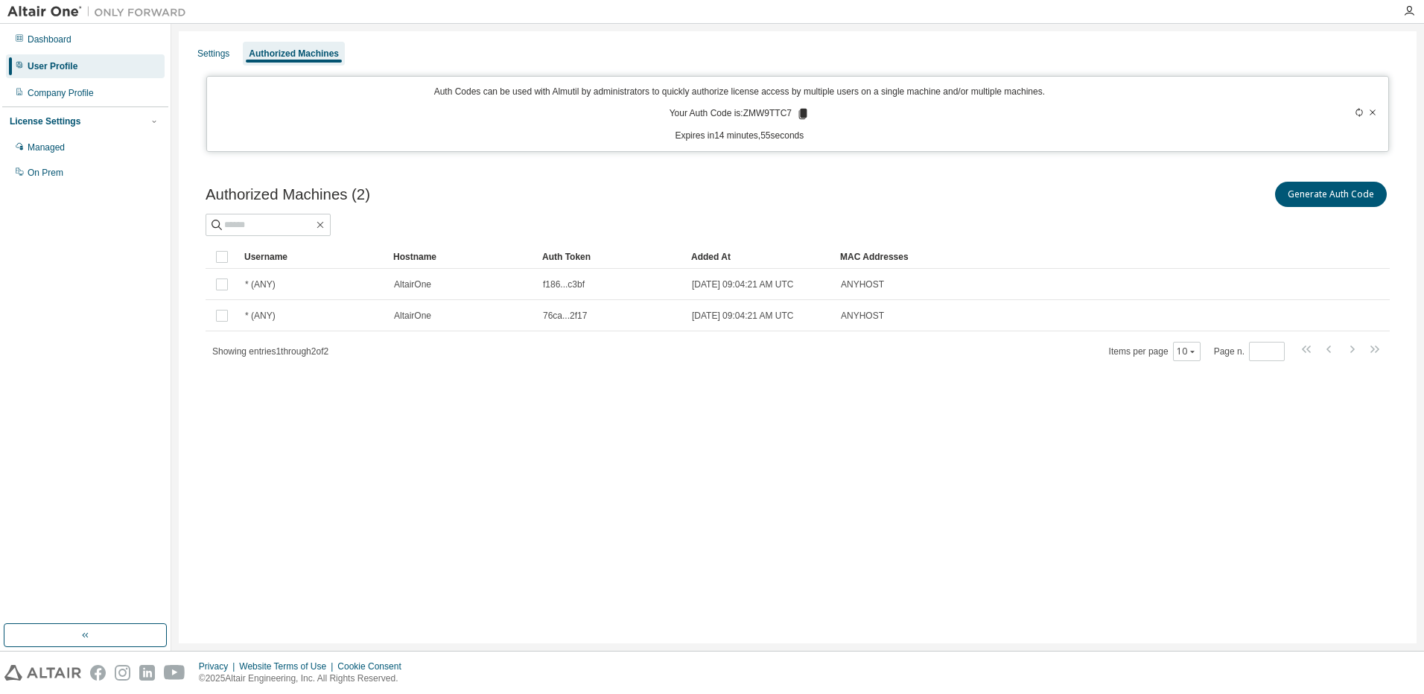
click at [829, 200] on div "Generate Auth Code" at bounding box center [1093, 194] width 592 height 31
click at [984, 187] on div "Generate Auth Code" at bounding box center [1093, 194] width 592 height 31
